Goal: Entertainment & Leisure: Consume media (video, audio)

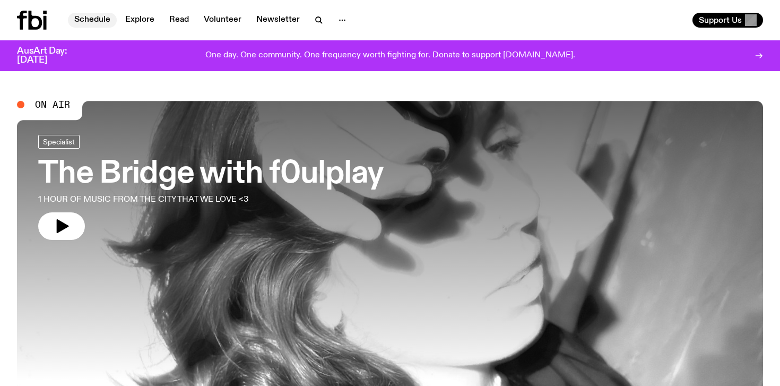
click at [98, 20] on link "Schedule" at bounding box center [92, 20] width 49 height 15
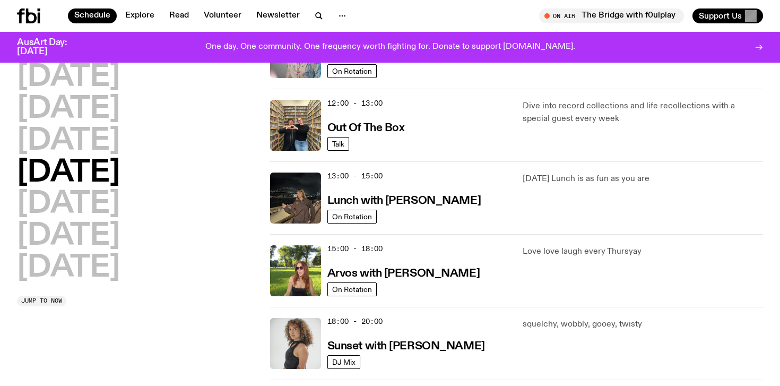
scroll to position [233, 0]
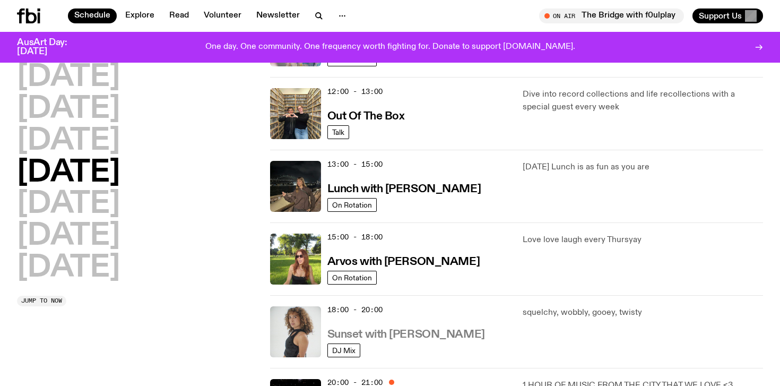
click at [383, 332] on h3 "Sunset with [PERSON_NAME]" at bounding box center [406, 334] width 158 height 11
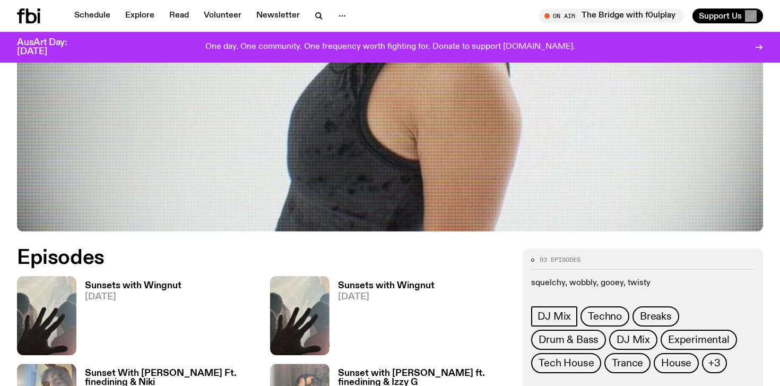
scroll to position [340, 0]
click at [151, 282] on h3 "Sunsets with Wingnut" at bounding box center [133, 285] width 97 height 9
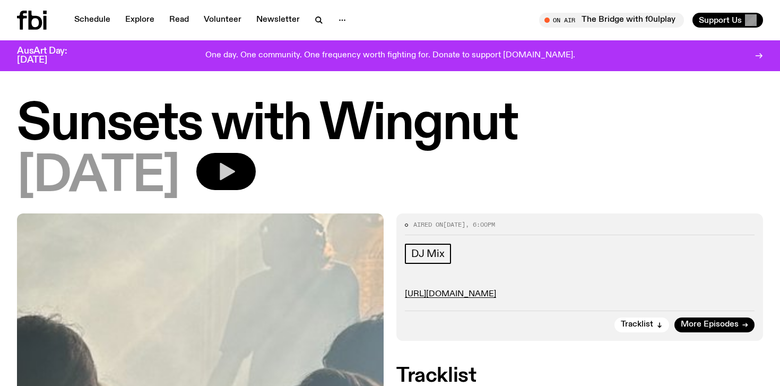
click at [237, 169] on icon "button" at bounding box center [225, 171] width 21 height 21
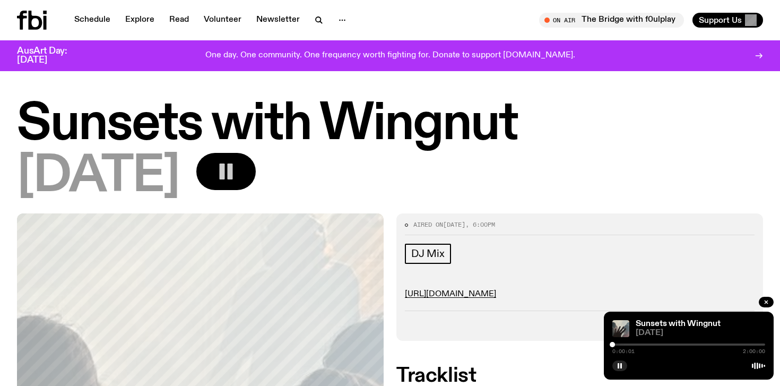
click at [617, 344] on div at bounding box center [688, 344] width 153 height 2
click at [621, 343] on div at bounding box center [688, 344] width 153 height 2
click at [636, 344] on div at bounding box center [688, 344] width 153 height 2
click at [659, 344] on div at bounding box center [688, 344] width 153 height 2
